Goal: Obtain resource: Download file/media

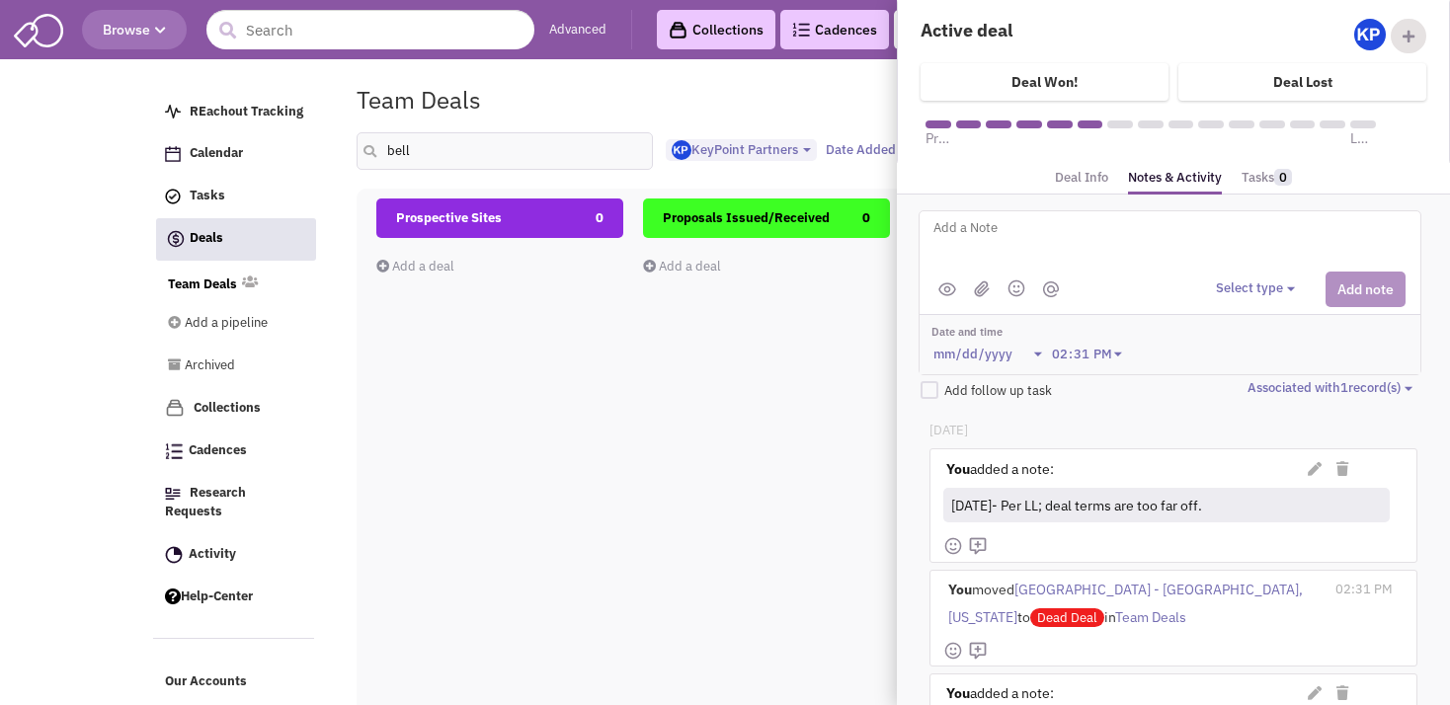
select select "1900"
select select
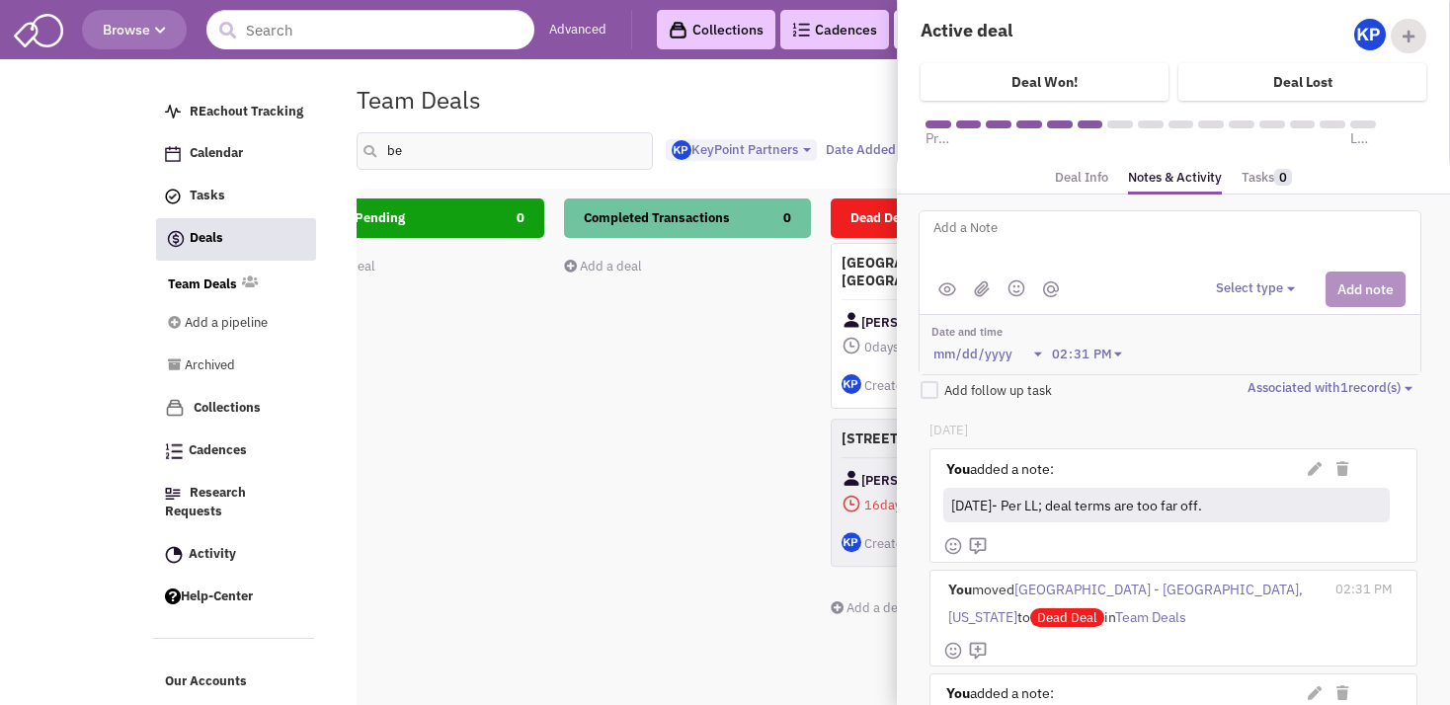
type input "b"
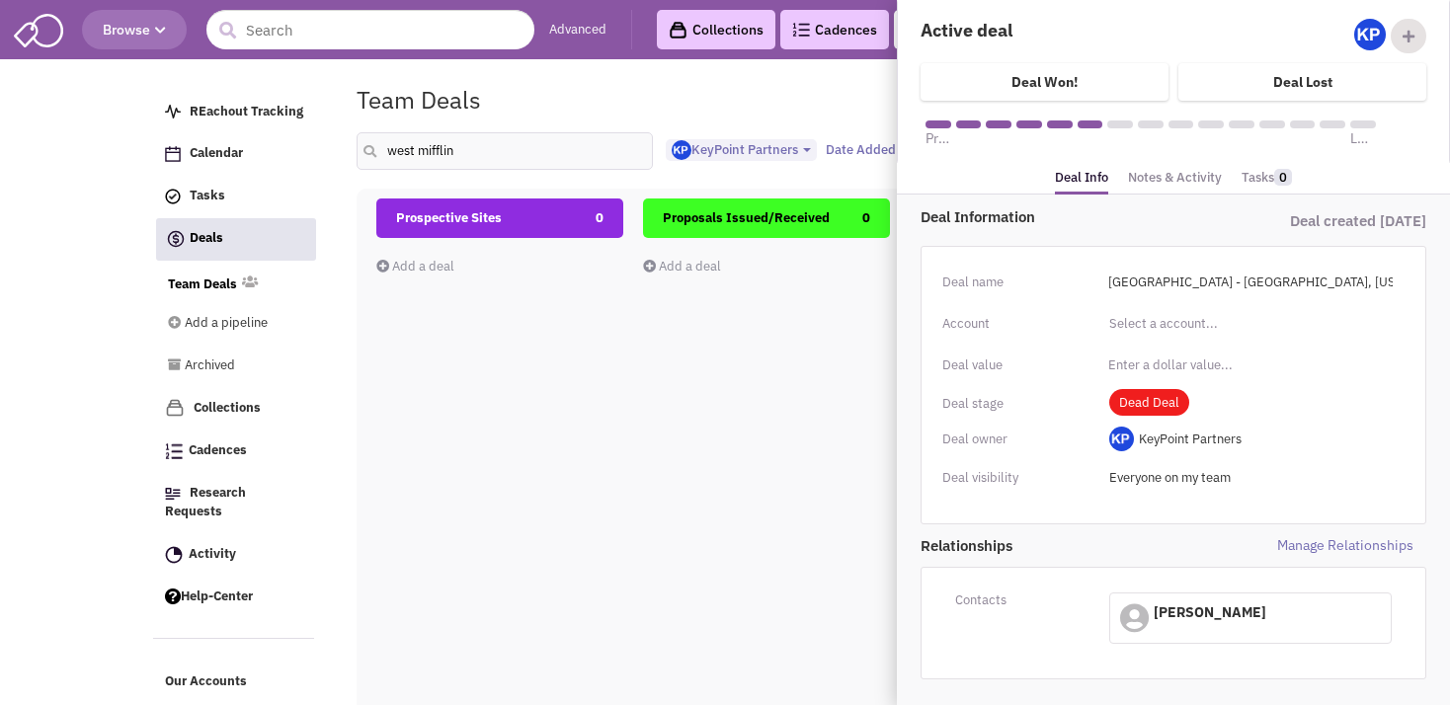
click at [606, 382] on div "Prospective Sites 0 Add a deal Total: $ 0" at bounding box center [499, 549] width 247 height 701
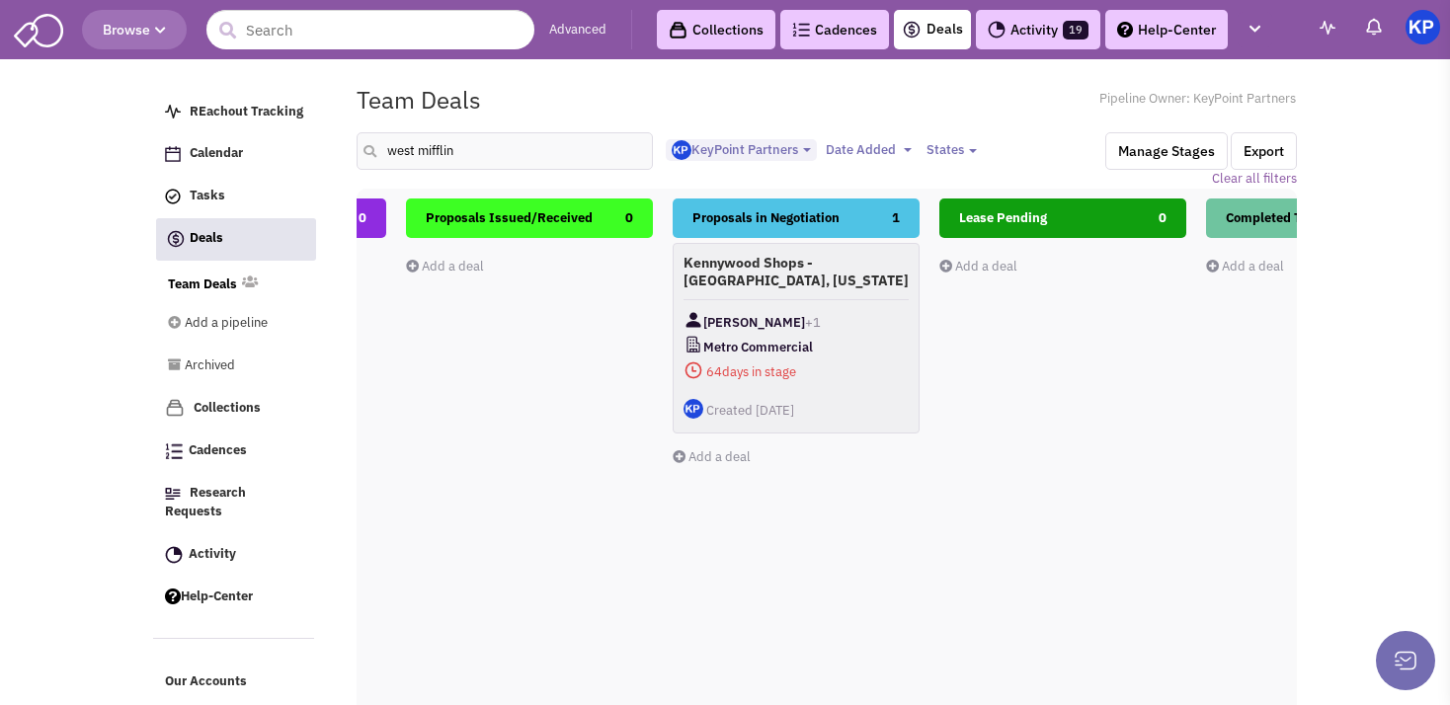
scroll to position [0, 242]
click at [834, 286] on h4 "Kennywood Shops - [GEOGRAPHIC_DATA], [US_STATE]" at bounding box center [791, 272] width 225 height 36
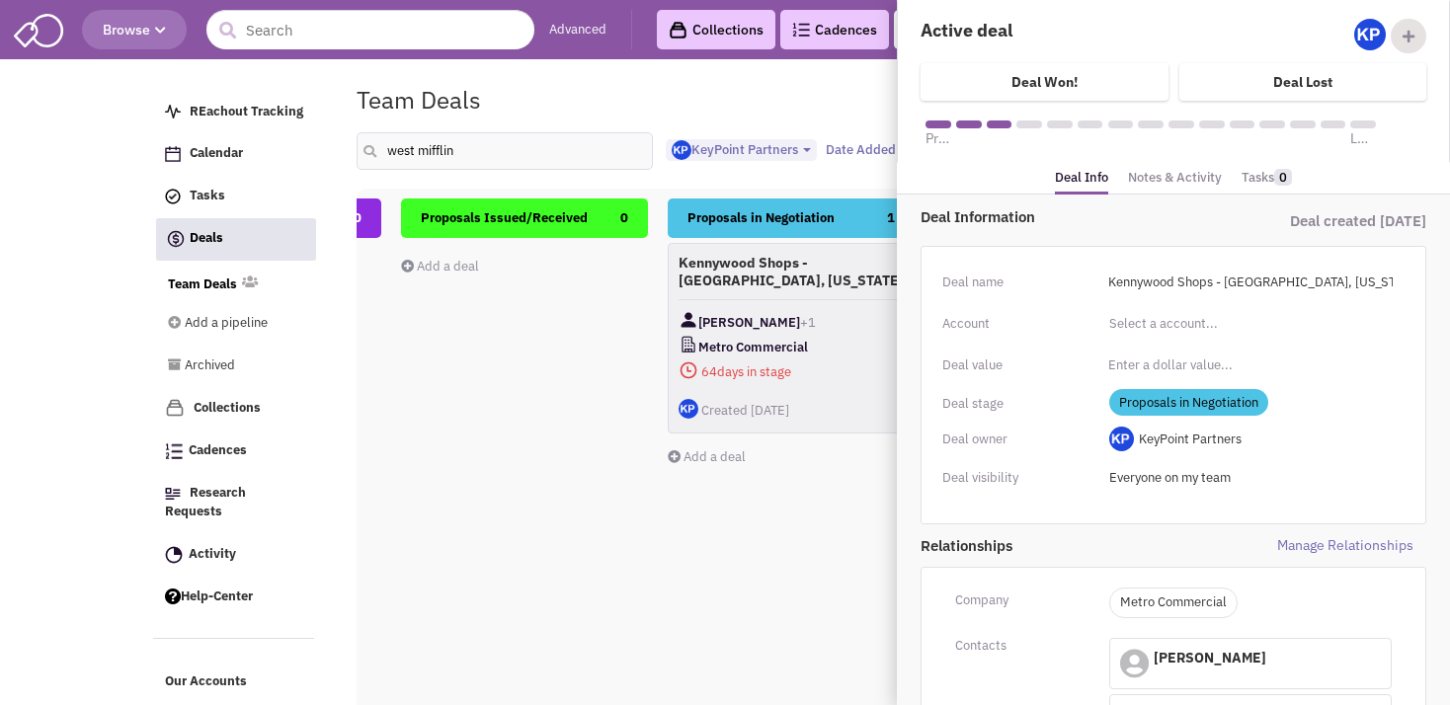
click at [1148, 181] on link "Notes & Activity" at bounding box center [1175, 178] width 94 height 29
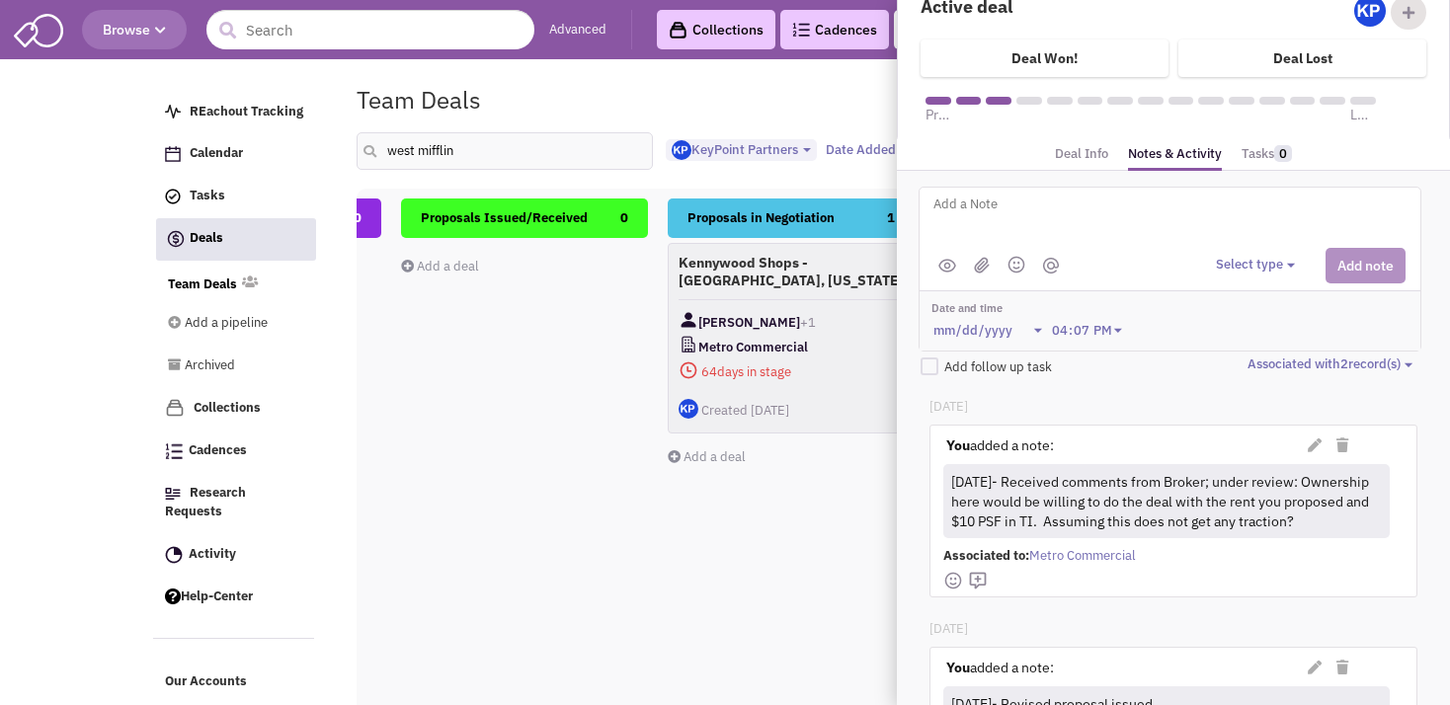
scroll to position [27, 0]
click at [1211, 395] on p "[DATE]" at bounding box center [1173, 404] width 487 height 19
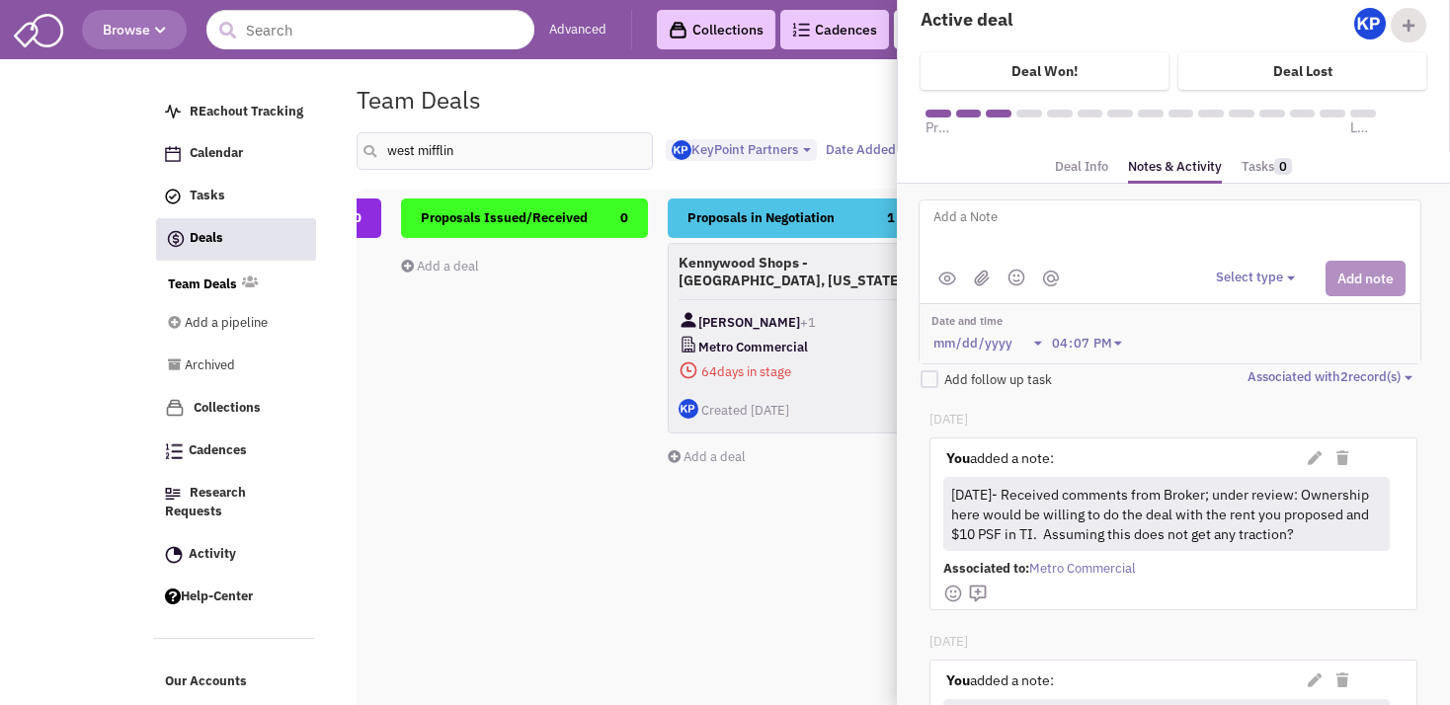
scroll to position [9, 0]
drag, startPoint x: 476, startPoint y: 158, endPoint x: 391, endPoint y: 165, distance: 85.2
click at [391, 165] on input "west mifflin" at bounding box center [505, 151] width 296 height 38
type input "[PERSON_NAME]"
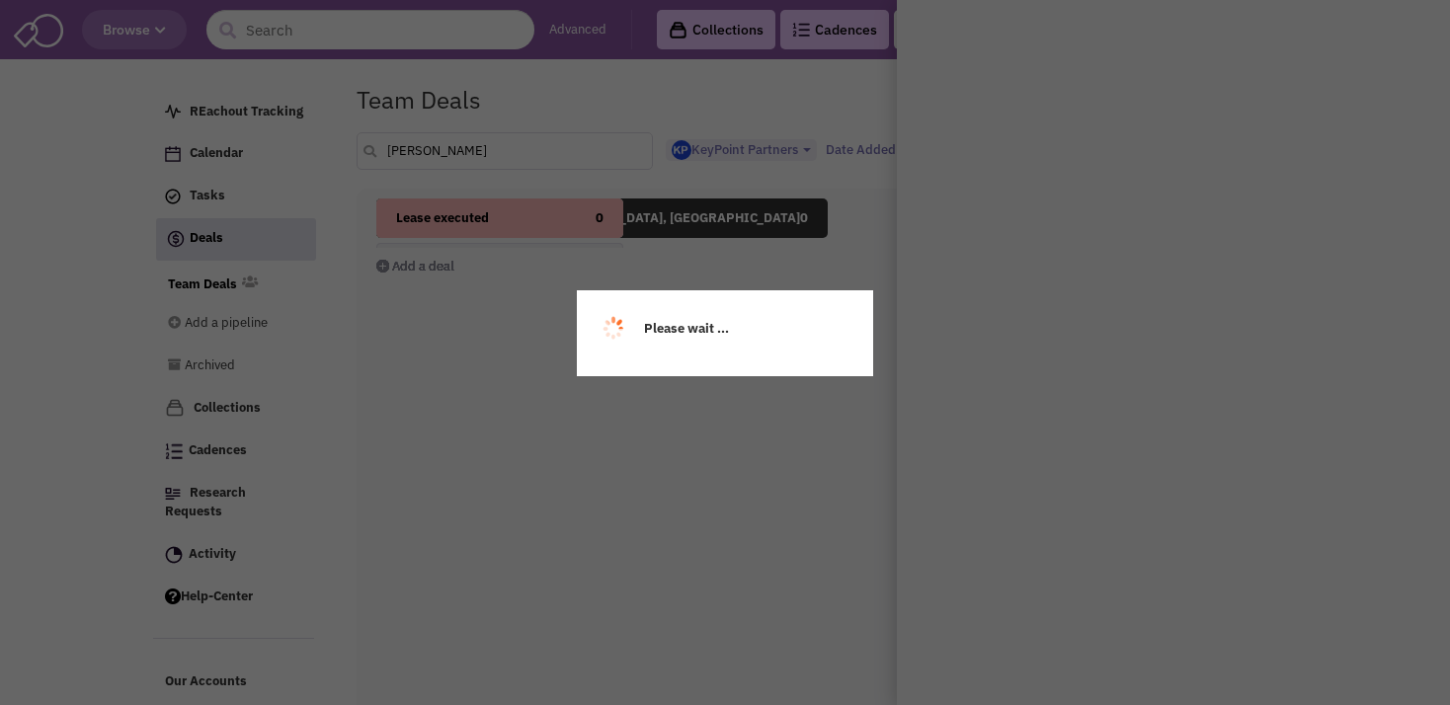
scroll to position [0, 0]
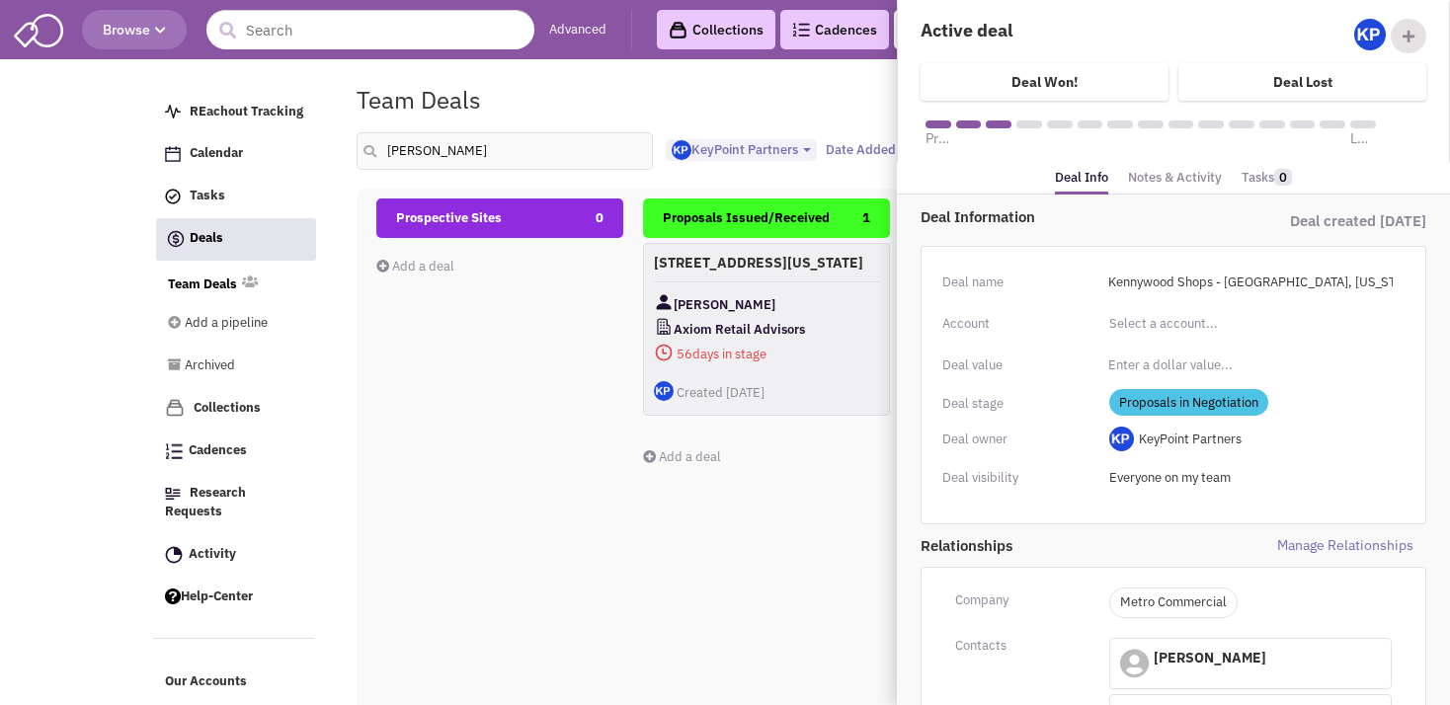
click at [1166, 185] on link "Notes & Activity" at bounding box center [1175, 178] width 94 height 29
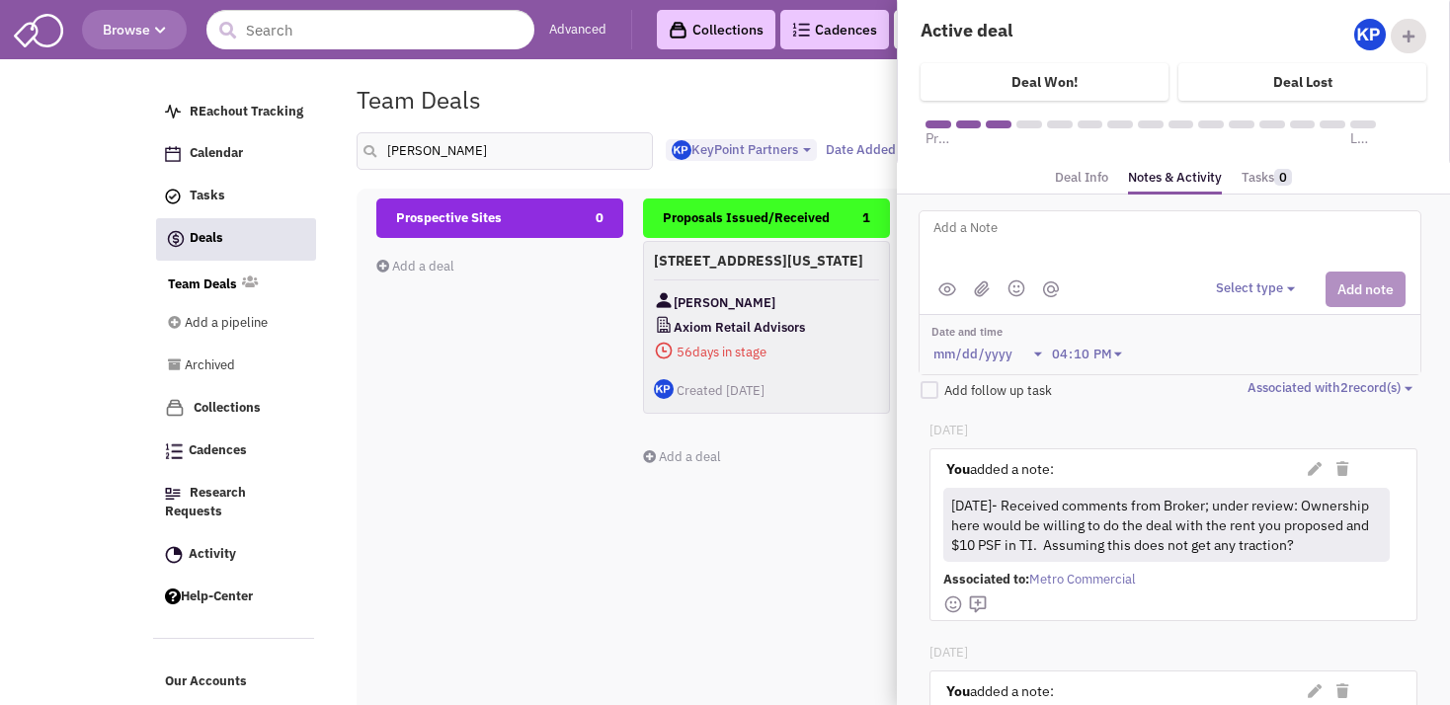
click at [832, 310] on div "[PERSON_NAME]" at bounding box center [766, 302] width 225 height 25
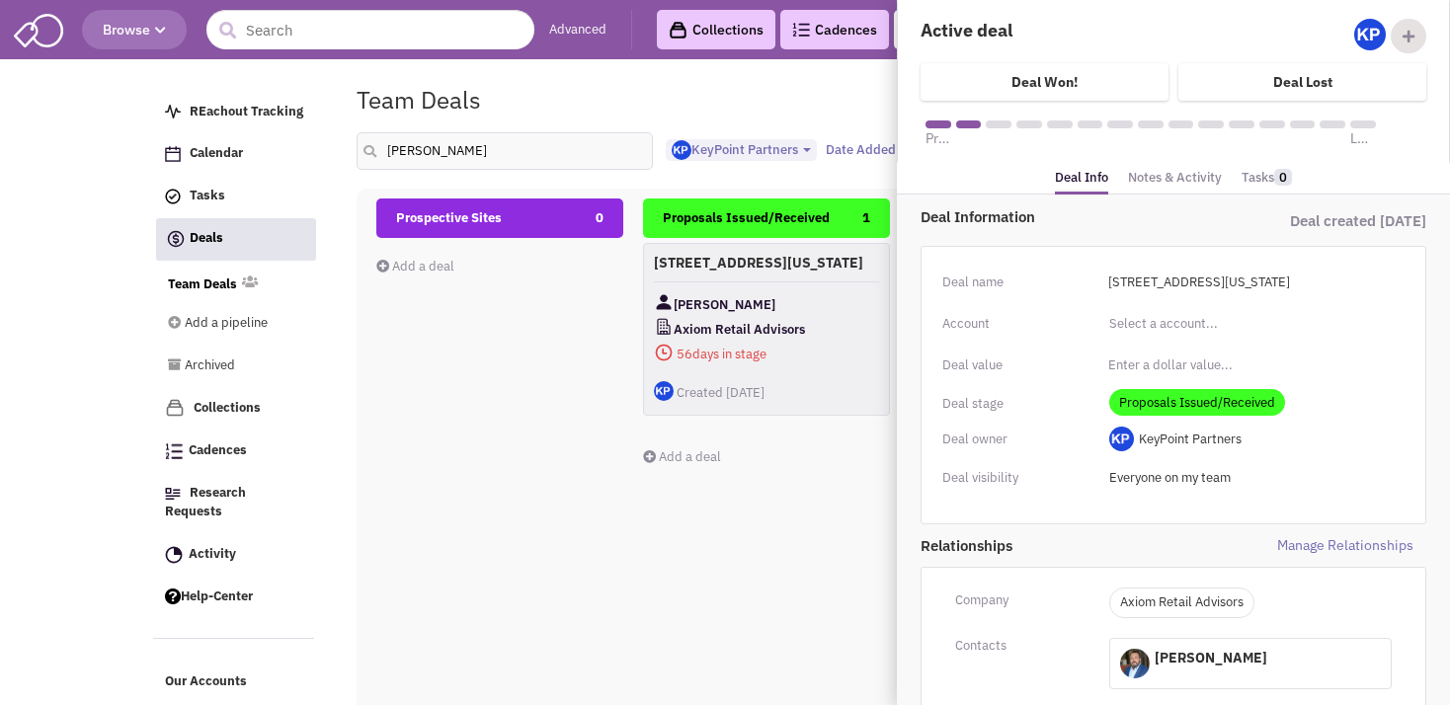
click at [1150, 176] on link "Notes & Activity" at bounding box center [1175, 178] width 94 height 29
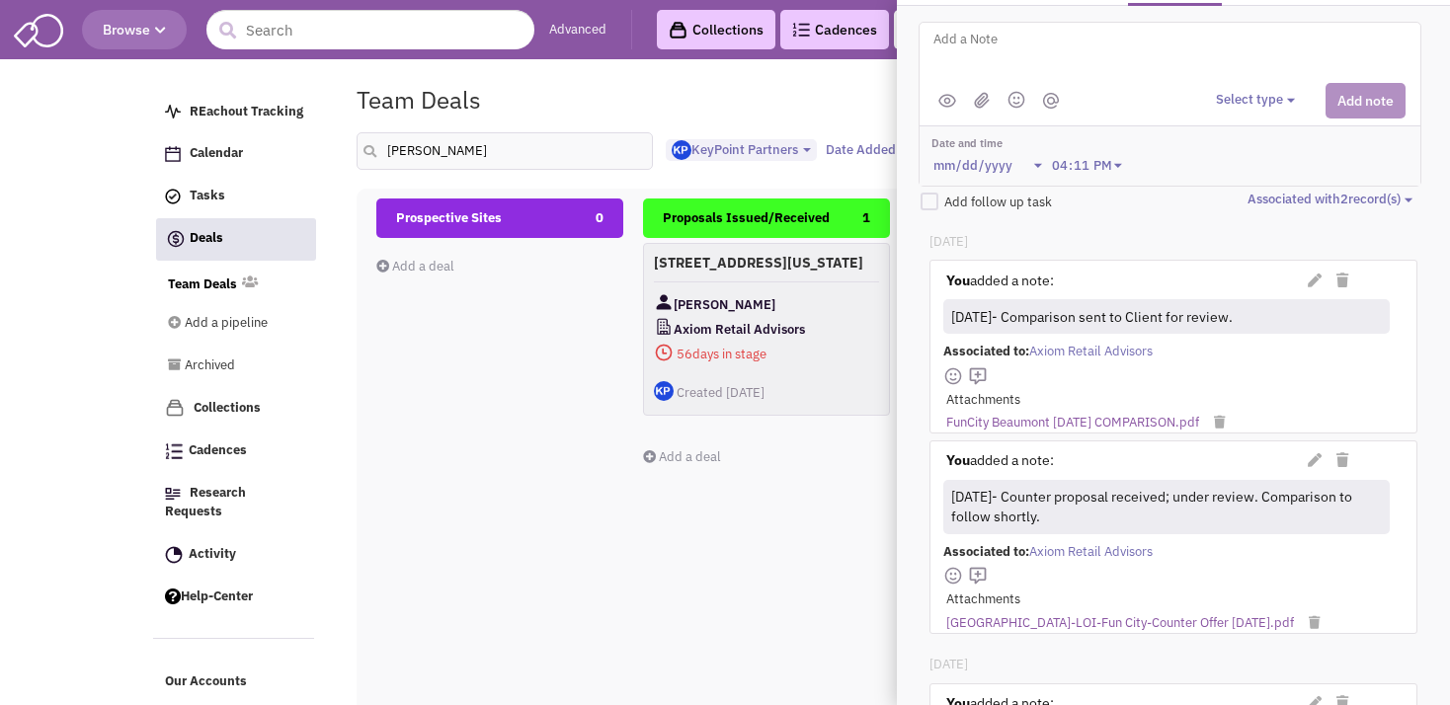
scroll to position [188, 0]
click at [43, 484] on body "Browse Advanced Collections Cadences 0 Deals Activity 19 Help-Center Calendar" at bounding box center [725, 460] width 1450 height 920
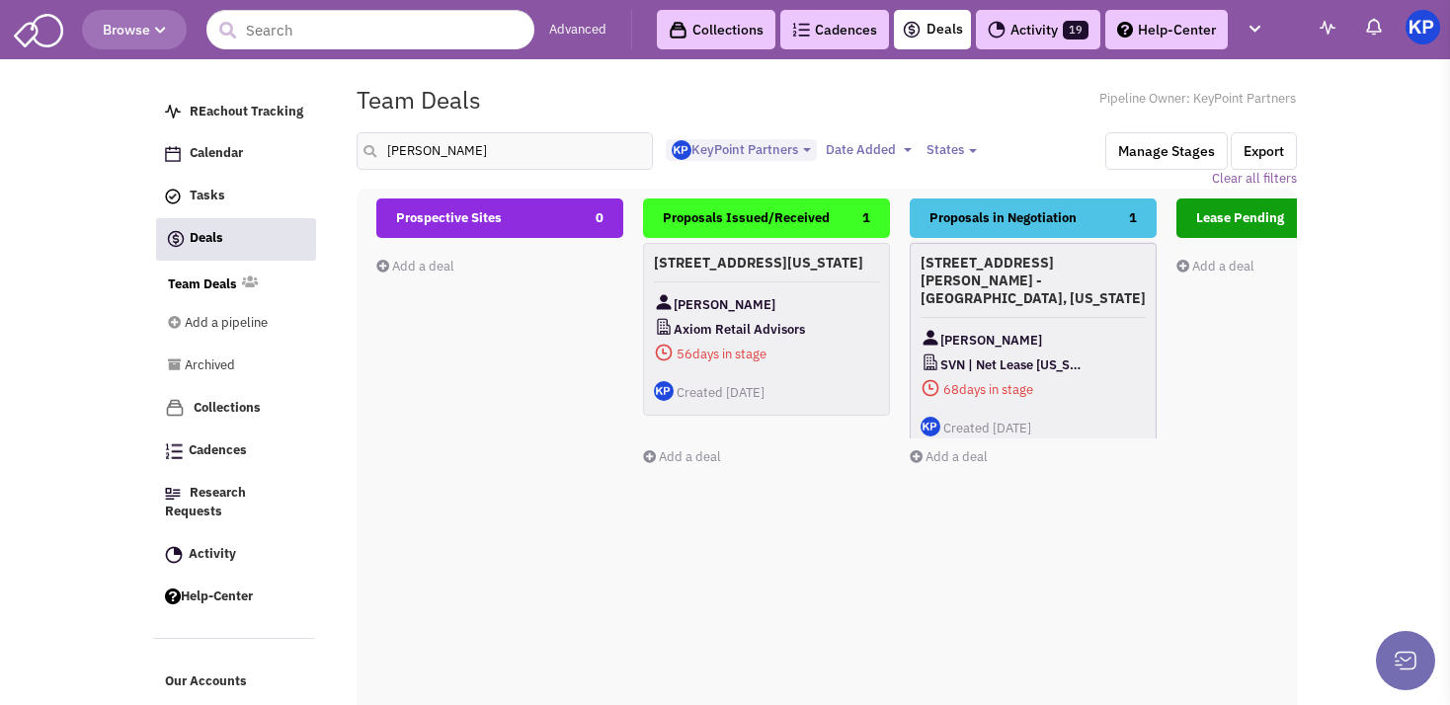
click at [1095, 306] on div "[STREET_ADDRESS][PERSON_NAME] - [GEOGRAPHIC_DATA], [US_STATE] [PERSON_NAME] SVN…" at bounding box center [1033, 347] width 247 height 208
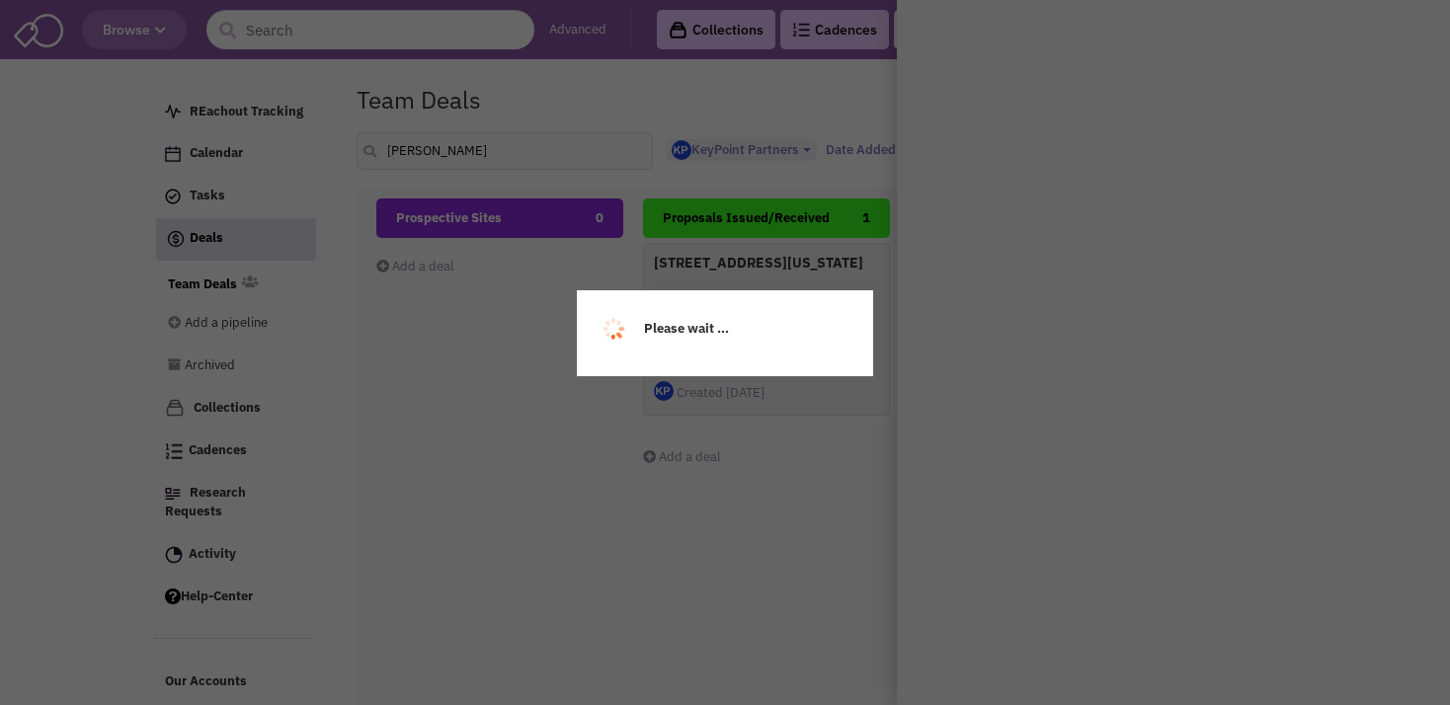
scroll to position [0, 0]
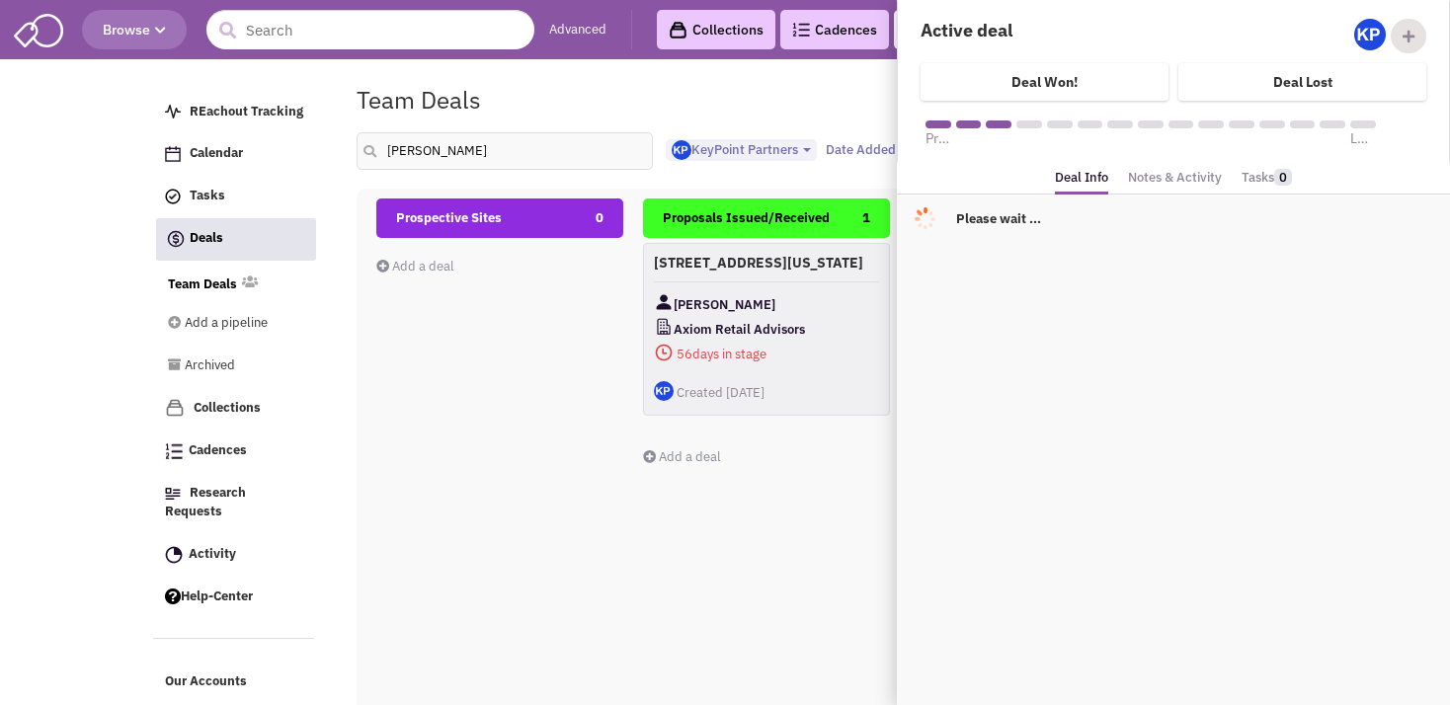
click at [1187, 170] on link "Notes & Activity" at bounding box center [1175, 178] width 94 height 29
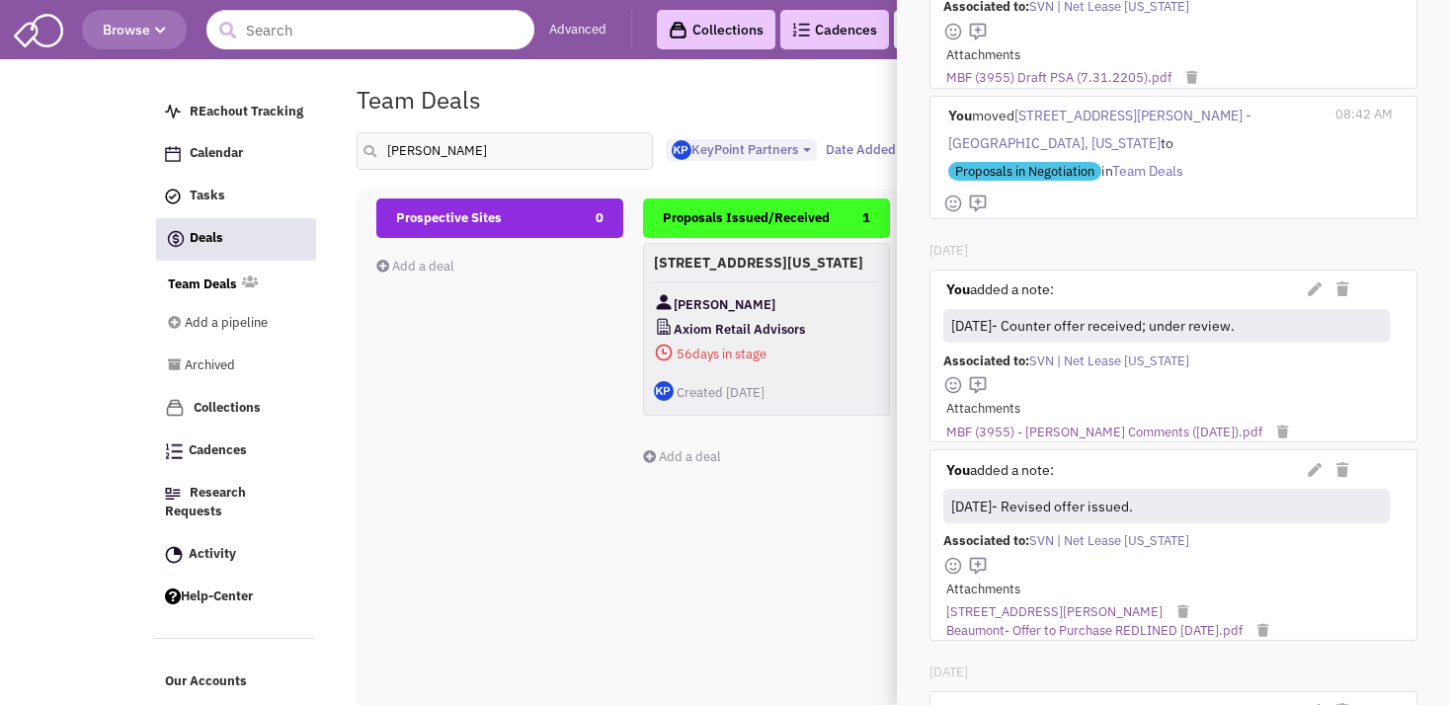
scroll to position [534, 0]
click at [1121, 423] on link "MBF (3955) - [PERSON_NAME] Comments ([DATE]).pdf" at bounding box center [1104, 432] width 316 height 19
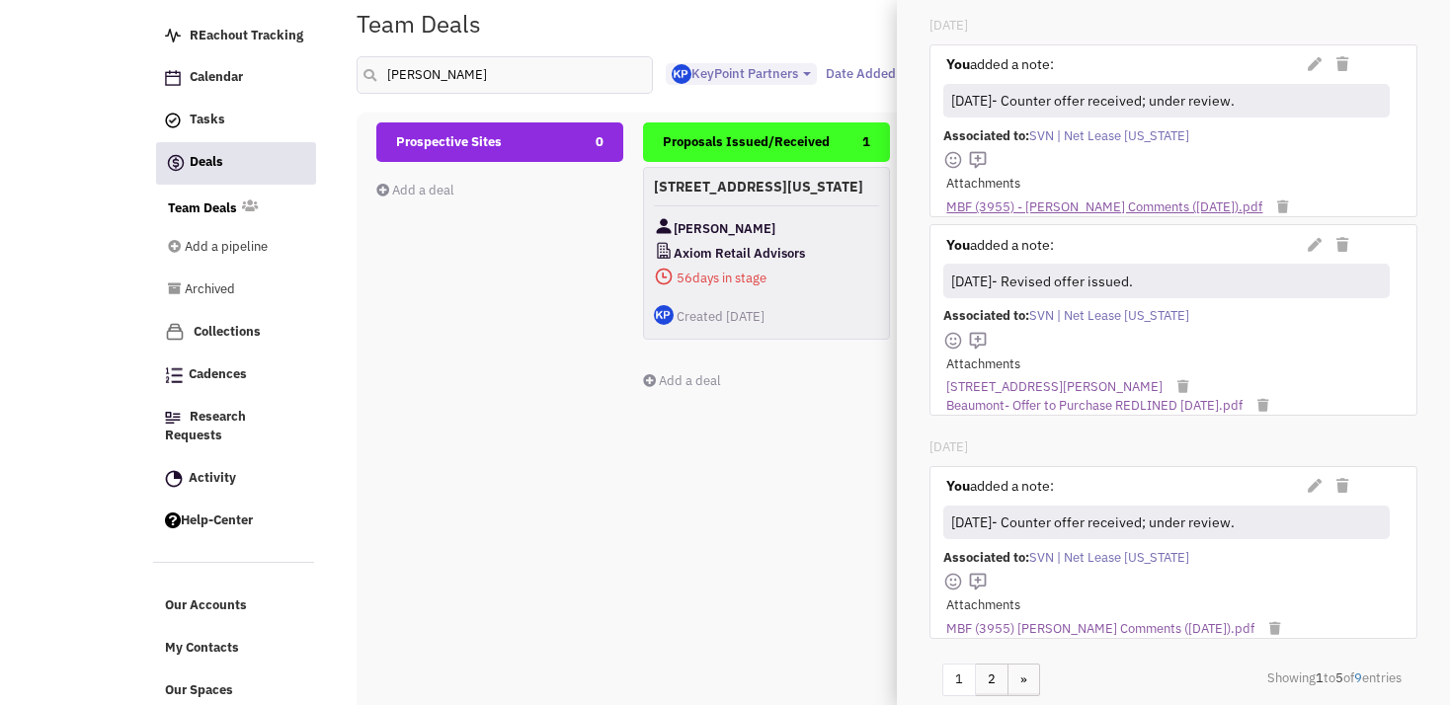
scroll to position [78, 0]
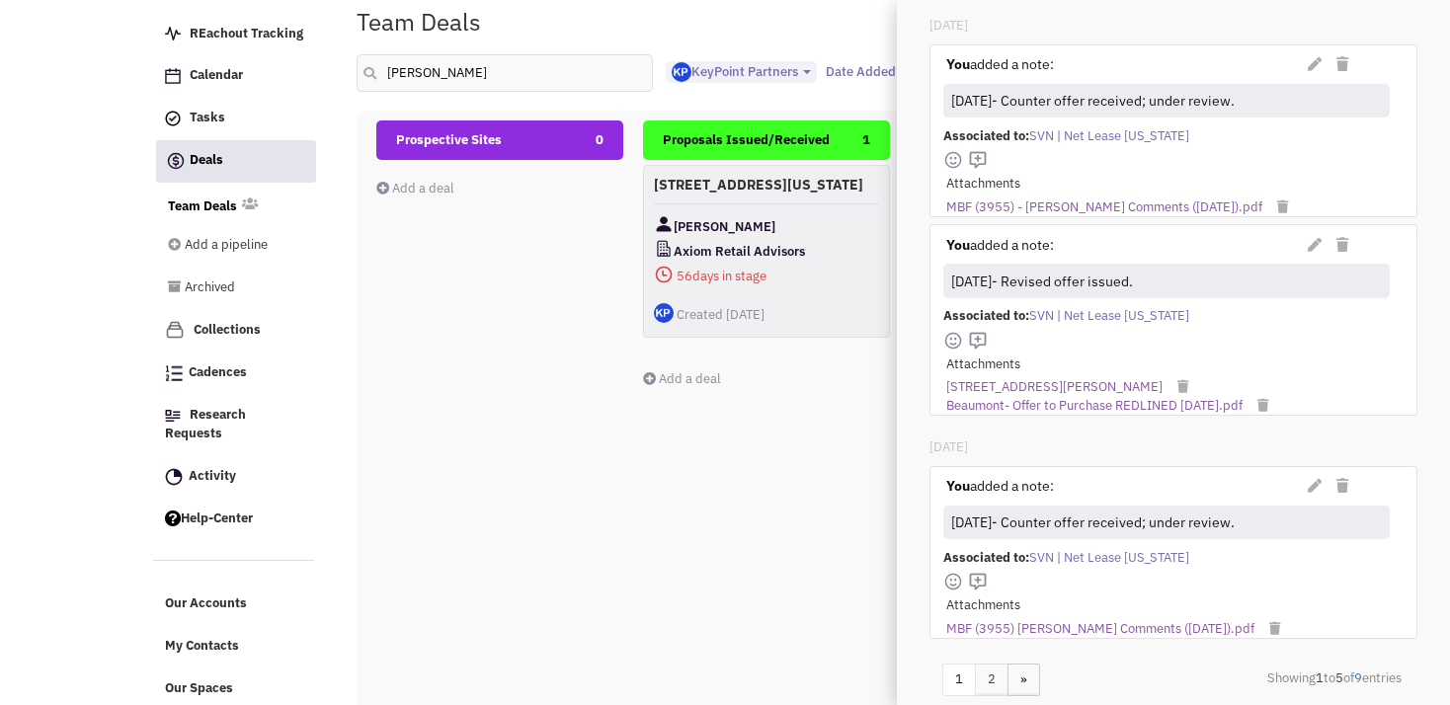
click at [981, 664] on link "2" at bounding box center [992, 680] width 34 height 33
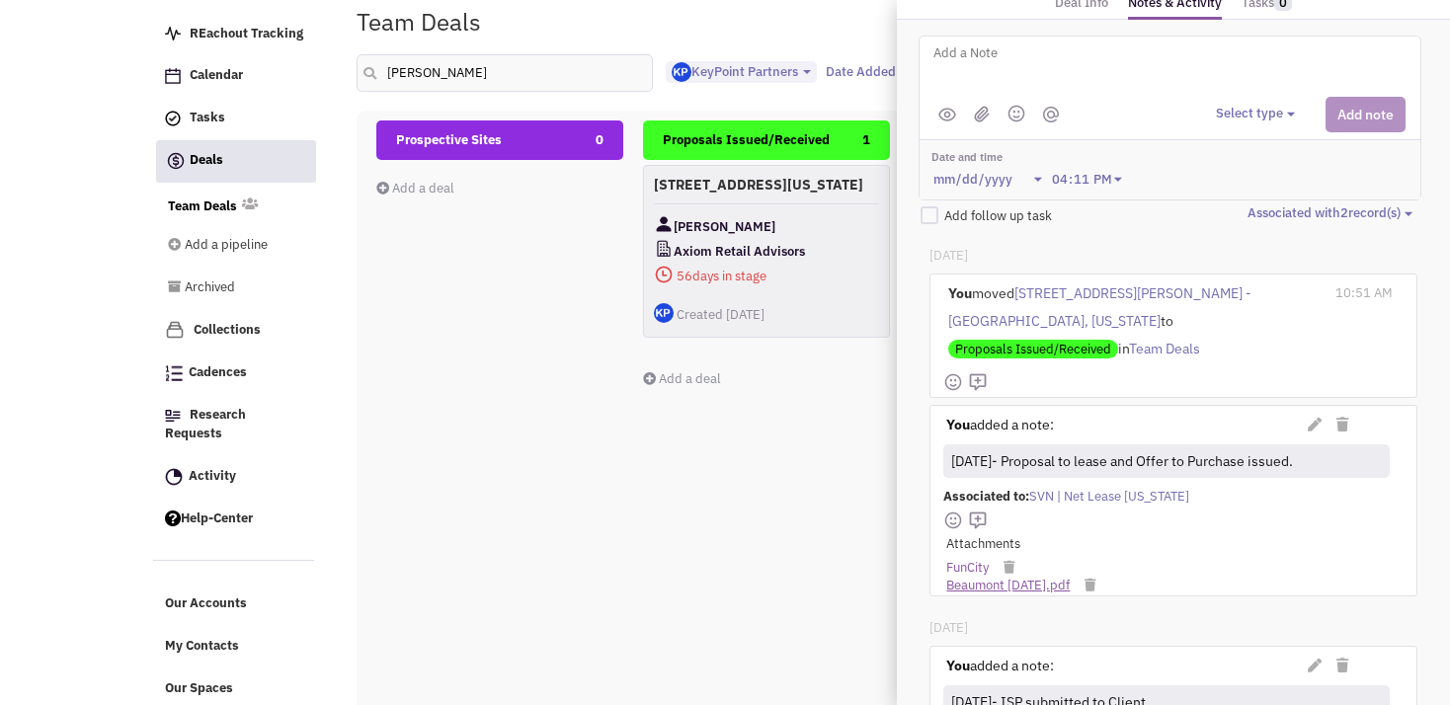
scroll to position [146, 0]
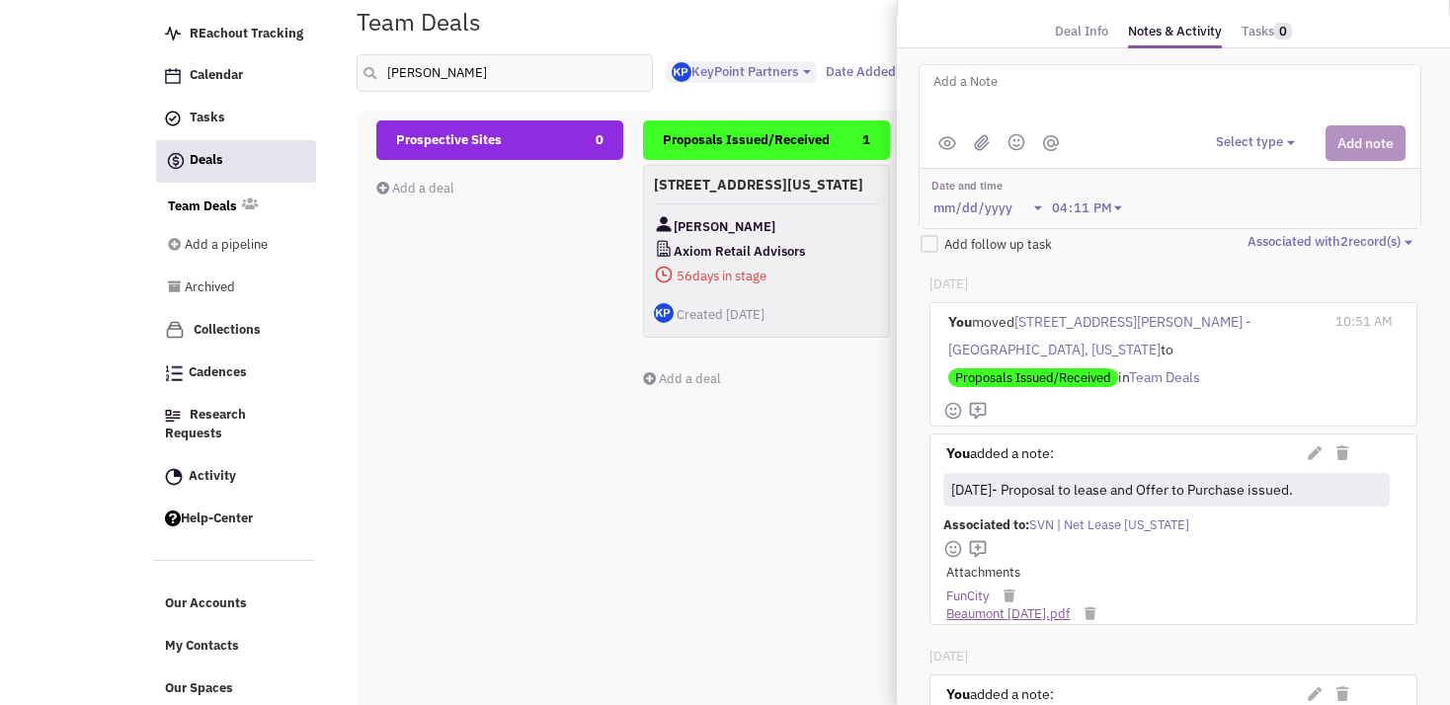
click at [994, 606] on link "Beaumont [DATE].pdf" at bounding box center [1007, 615] width 123 height 19
click at [974, 588] on link "FunCity" at bounding box center [967, 597] width 42 height 19
